Goal: Transaction & Acquisition: Book appointment/travel/reservation

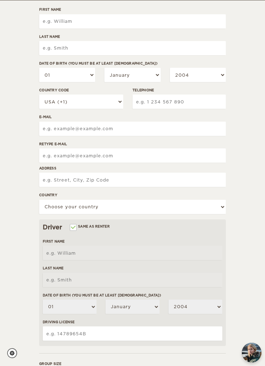
scroll to position [87, 0]
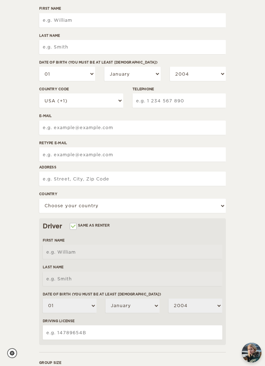
click at [110, 19] on input "First Name" at bounding box center [132, 20] width 187 height 14
type input "[PERSON_NAME]"
click at [95, 44] on input "Last Name" at bounding box center [132, 47] width 187 height 14
type input "[PERSON_NAME]"
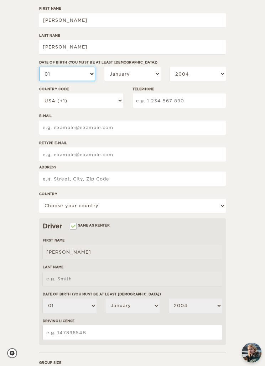
click at [88, 73] on select "01 02 03 04 05 06 07 08 09 10 11 12 13 14 15 16 17 18 19 20 21 22 23 24 25 26 2…" at bounding box center [67, 74] width 56 height 14
type input "[PERSON_NAME]"
select select "25"
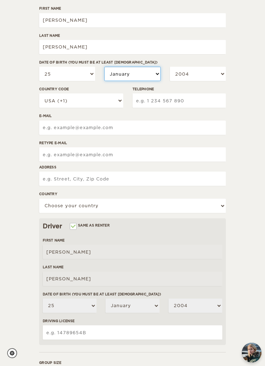
click at [153, 72] on select "January February March April May June July August September October November De…" at bounding box center [132, 74] width 56 height 14
select select "08"
click at [94, 72] on select "01 02 03 04 05 06 07 08 09 10 11 12 13 14 15 16 17 18 19 20 21 22 23 24 25 26 2…" at bounding box center [67, 74] width 56 height 14
select select "26"
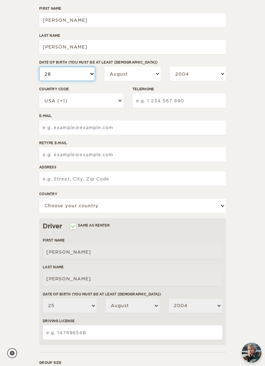
select select "26"
click at [219, 74] on select "2004 2003 2002 2001 2000 1999 1998 1997 1996 1995 1994 1993 1992 1991 1990 1989…" at bounding box center [198, 74] width 56 height 14
select select "1985"
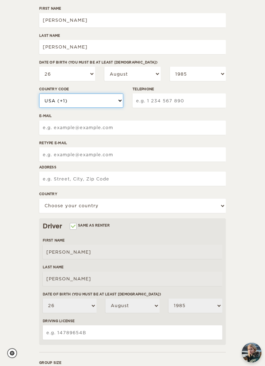
click at [113, 104] on select "USA (+1) [GEOGRAPHIC_DATA] (+44) [GEOGRAPHIC_DATA] (+49) [GEOGRAPHIC_DATA] (+21…" at bounding box center [81, 100] width 84 height 14
select select "57"
click at [178, 103] on input "Telephone" at bounding box center [179, 100] width 93 height 14
type input "3006177317"
click at [156, 129] on input "E-mail" at bounding box center [132, 127] width 187 height 14
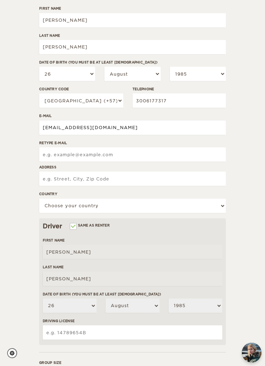
type input "[EMAIL_ADDRESS][DOMAIN_NAME]"
click at [116, 156] on input "Retype E-mail" at bounding box center [132, 154] width 187 height 14
type input "[EMAIL_ADDRESS][DOMAIN_NAME]"
click at [123, 179] on input "Address" at bounding box center [132, 178] width 187 height 14
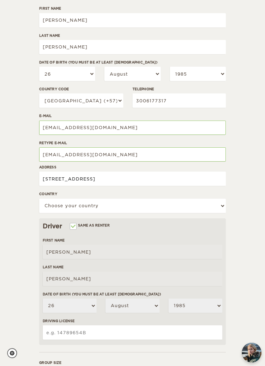
type input "[STREET_ADDRESS]"
click at [123, 204] on select "Choose your country [GEOGRAPHIC_DATA] [GEOGRAPHIC_DATA] [GEOGRAPHIC_DATA] [GEOG…" at bounding box center [132, 206] width 187 height 14
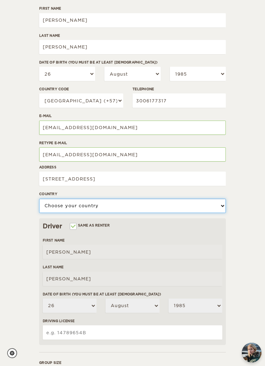
select select "47"
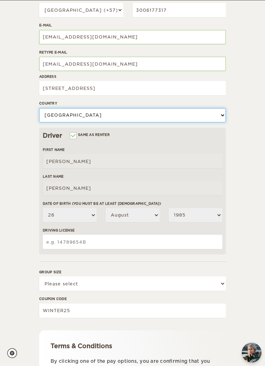
scroll to position [178, 0]
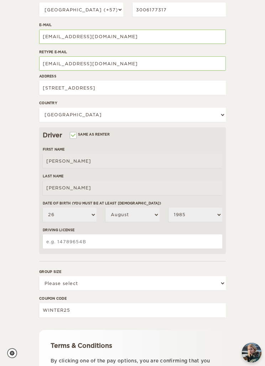
click at [220, 281] on select "Please select 1 2" at bounding box center [132, 283] width 187 height 14
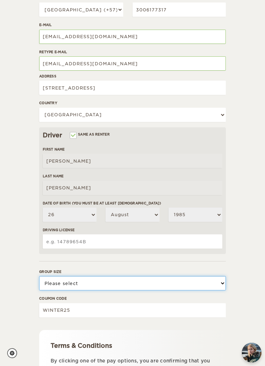
select select "2"
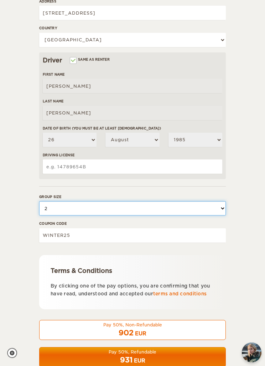
scroll to position [262, 0]
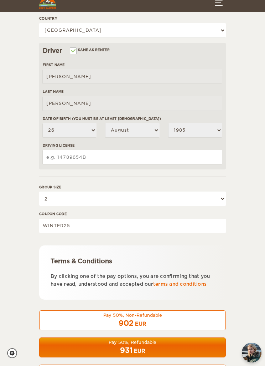
click at [112, 155] on input "Driving License" at bounding box center [133, 157] width 180 height 14
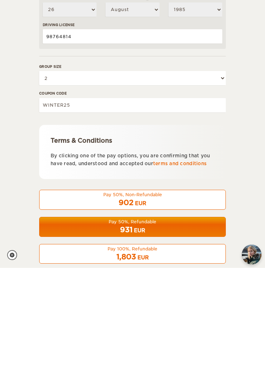
scroll to position [286, 0]
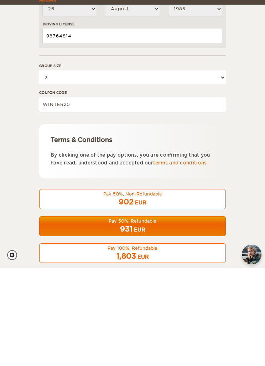
type input "98764814"
click at [163, 349] on div "1,803 EUR" at bounding box center [133, 354] width 178 height 10
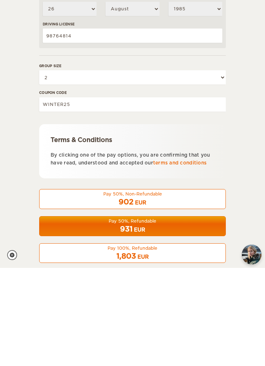
click at [149, 351] on div "EUR" at bounding box center [143, 354] width 11 height 7
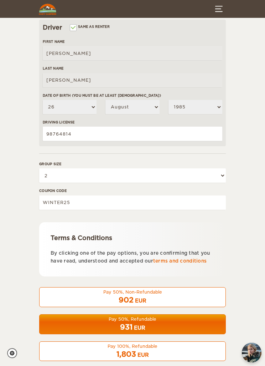
click at [136, 352] on div "1,803 EUR" at bounding box center [133, 354] width 178 height 10
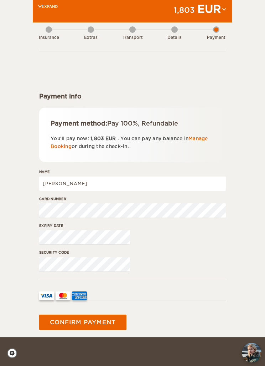
scroll to position [29, 0]
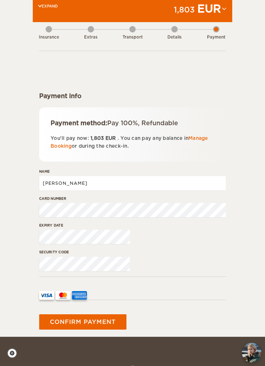
click at [87, 181] on input "[PERSON_NAME]" at bounding box center [132, 183] width 187 height 14
type input "R"
type input "Maria C Uribe londoo"
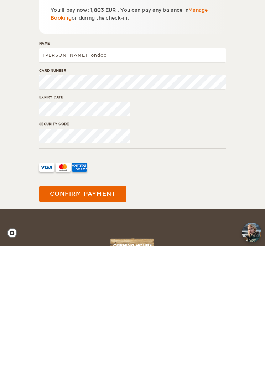
click at [102, 306] on button "Confirm payment" at bounding box center [82, 314] width 87 height 16
